Goal: Task Accomplishment & Management: Use online tool/utility

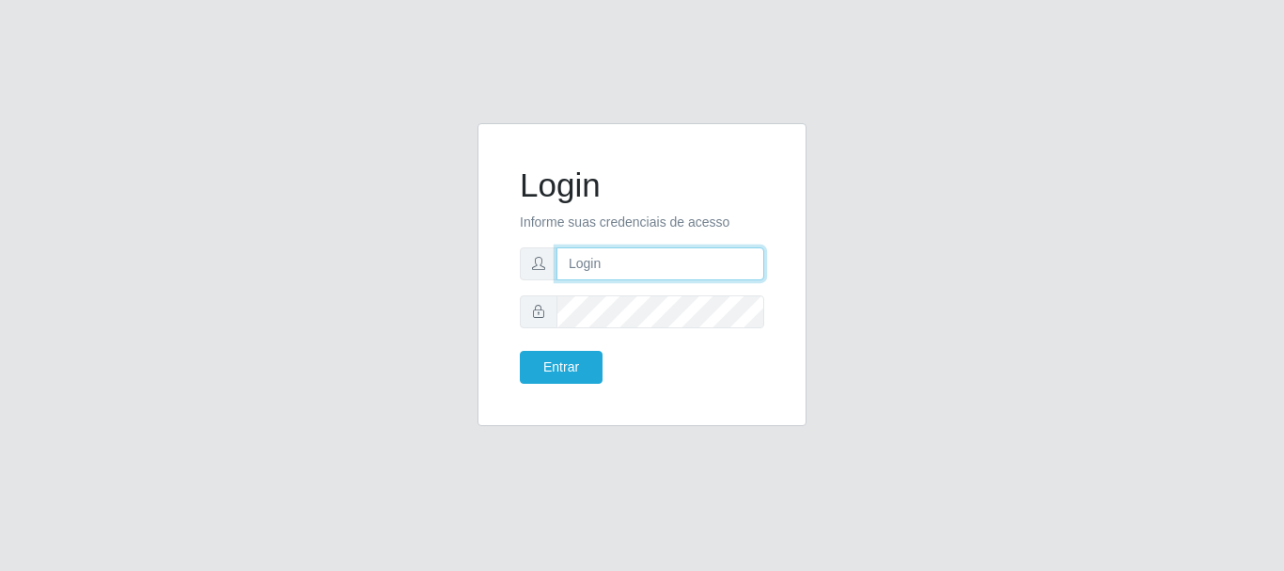
click at [602, 262] on input "text" at bounding box center [660, 263] width 208 height 33
type input "Ubiratan@confglacer"
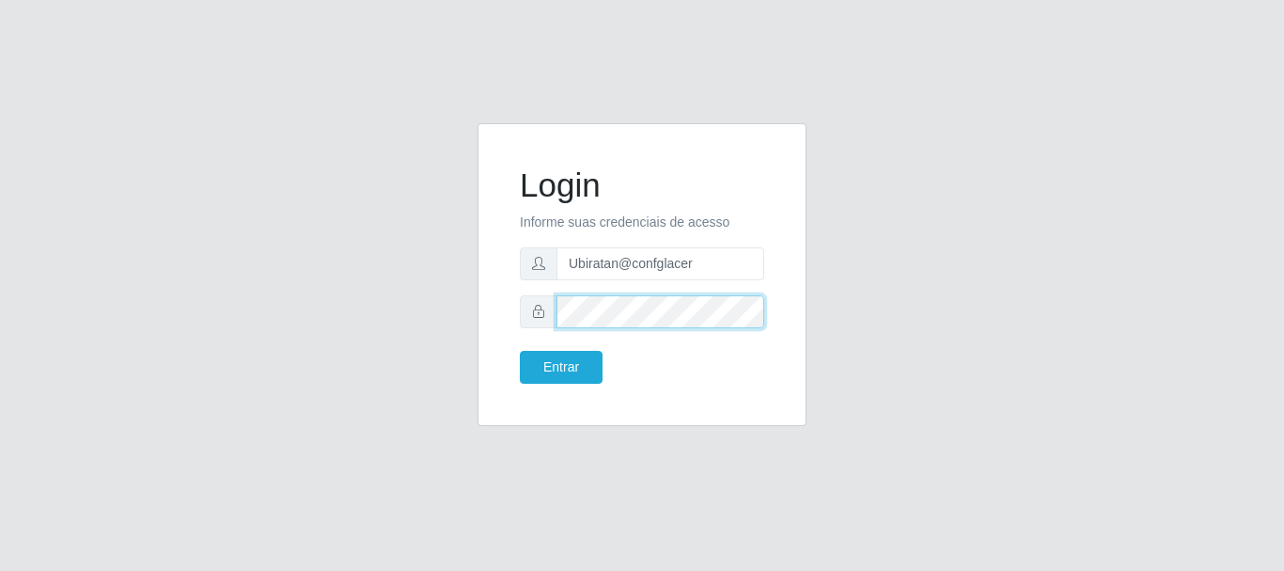
click at [520, 351] on button "Entrar" at bounding box center [561, 367] width 83 height 33
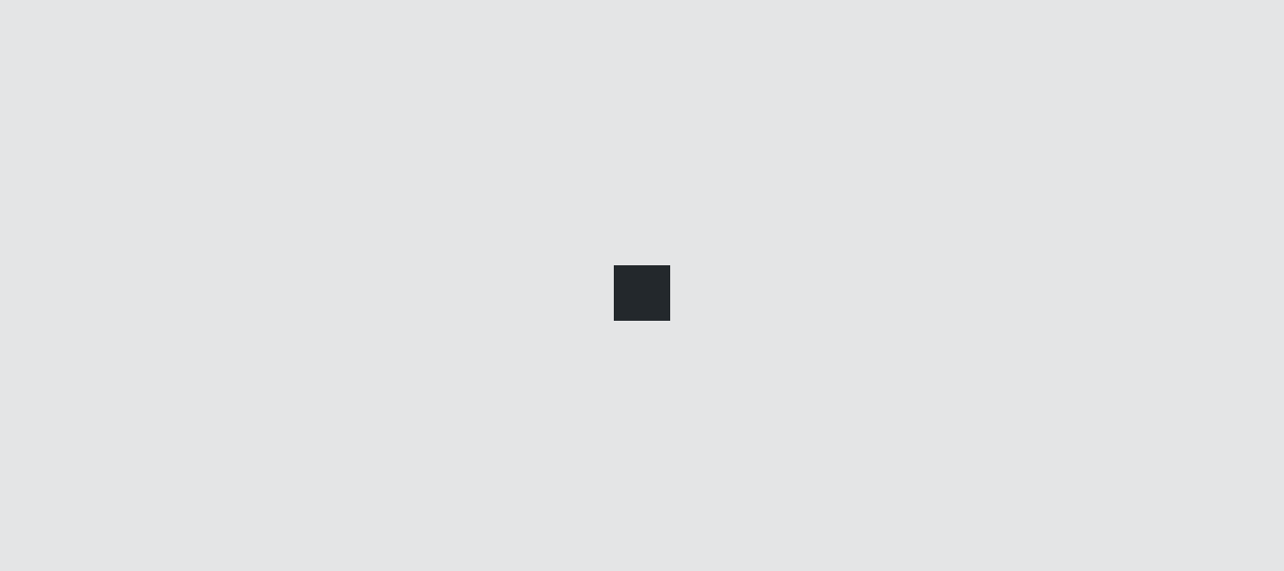
click at [572, 368] on div at bounding box center [642, 285] width 1284 height 571
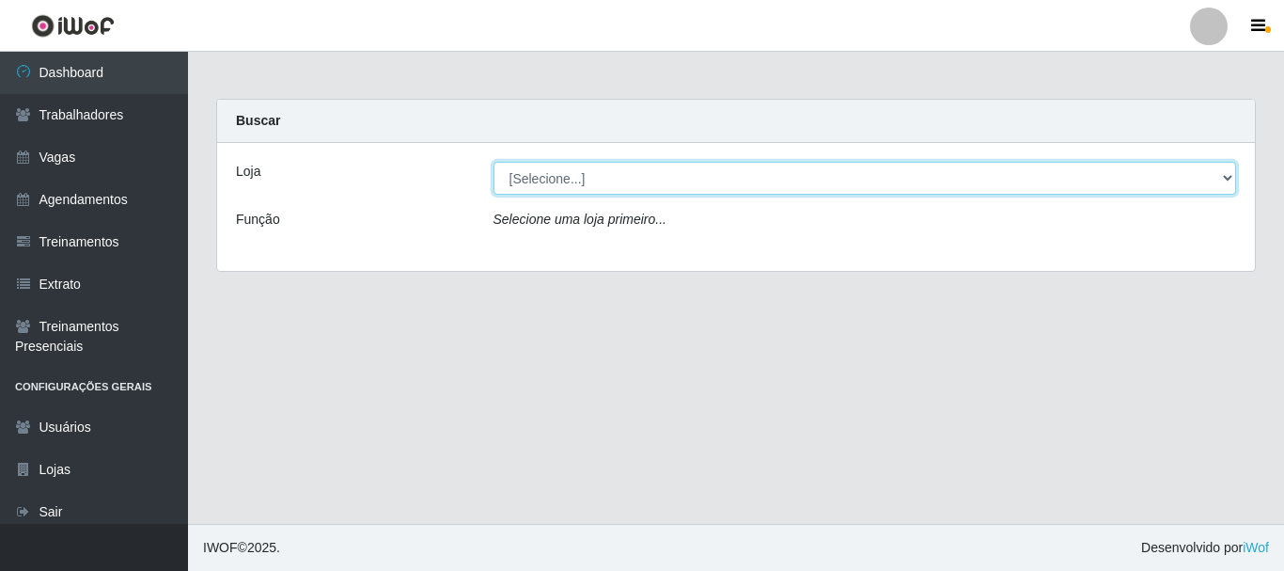
click at [1230, 172] on select "[Selecione...] Glace Real Confeitaria" at bounding box center [866, 178] width 744 height 33
select select "445"
click at [494, 162] on select "[Selecione...] Glace Real Confeitaria" at bounding box center [866, 178] width 744 height 33
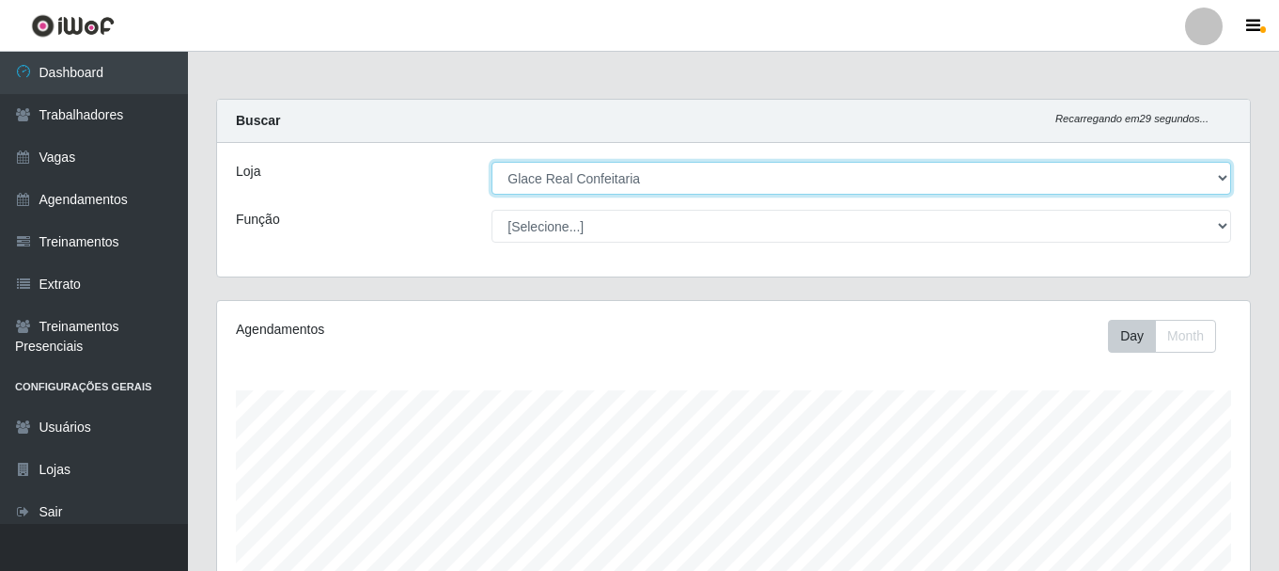
scroll to position [427, 0]
